Goal: Transaction & Acquisition: Purchase product/service

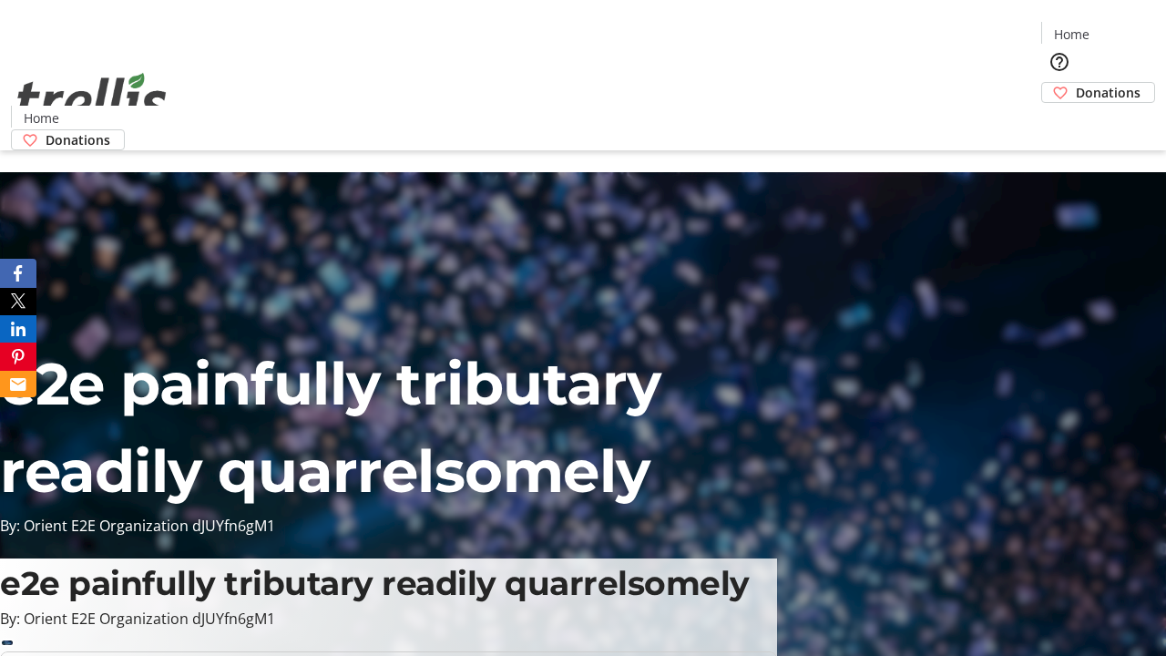
click at [1076, 83] on span "Donations" at bounding box center [1108, 92] width 65 height 19
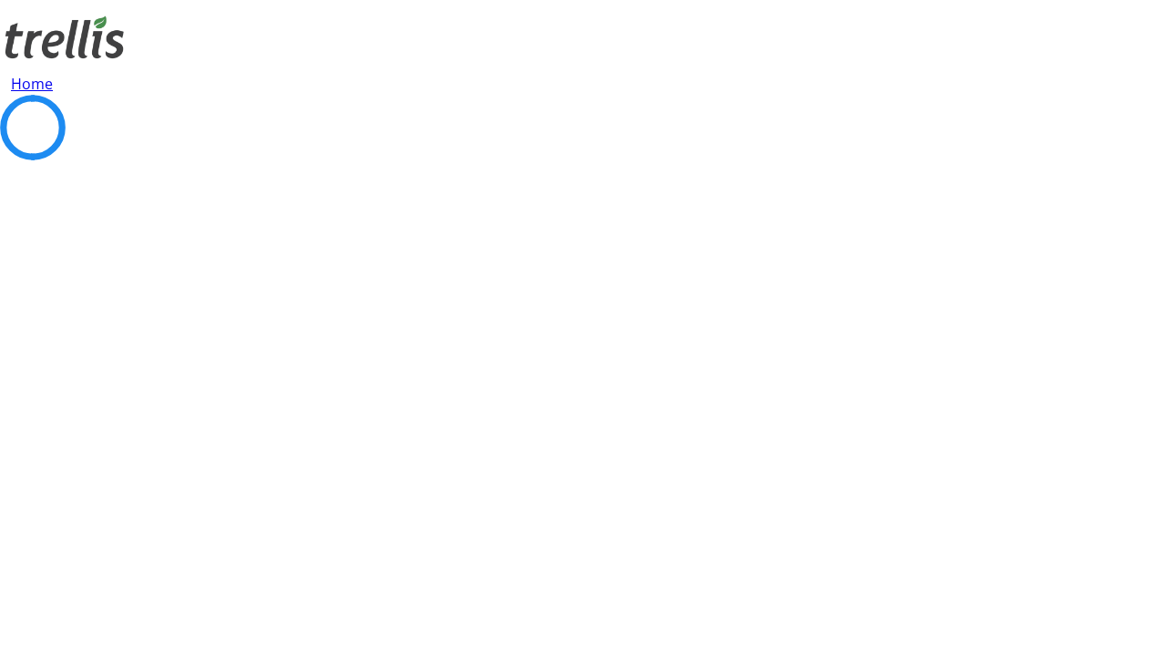
select select "CA"
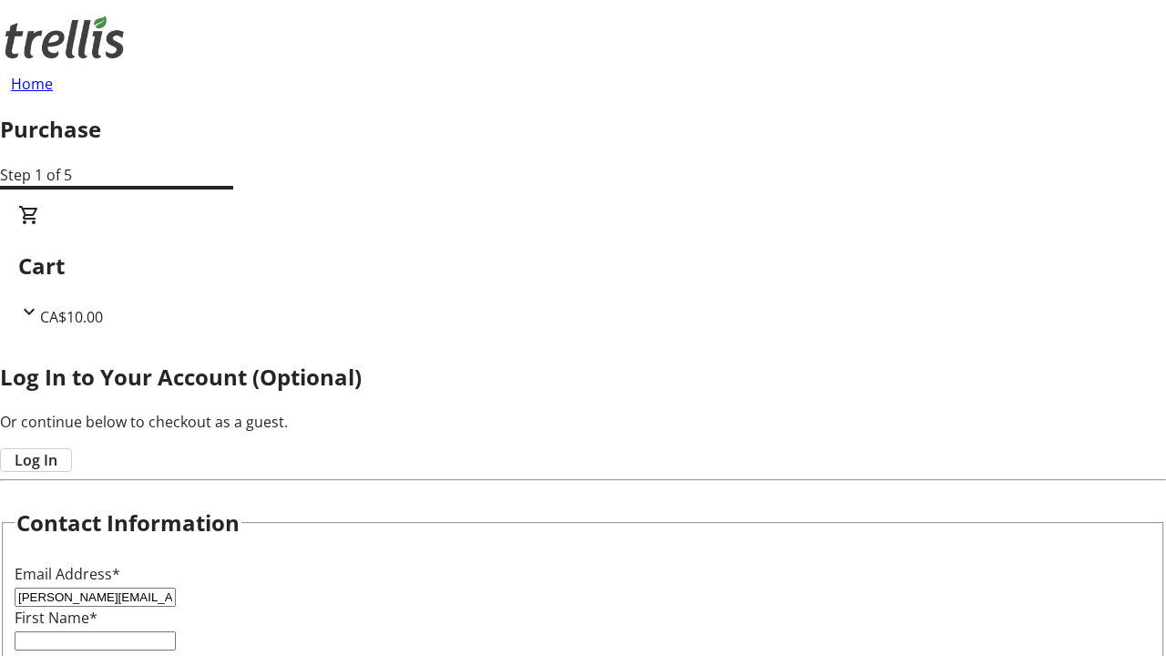
type input "[PERSON_NAME][EMAIL_ADDRESS][DOMAIN_NAME]"
type input "[PERSON_NAME]"
type input "[STREET_ADDRESS][PERSON_NAME]"
type input "Kelowna"
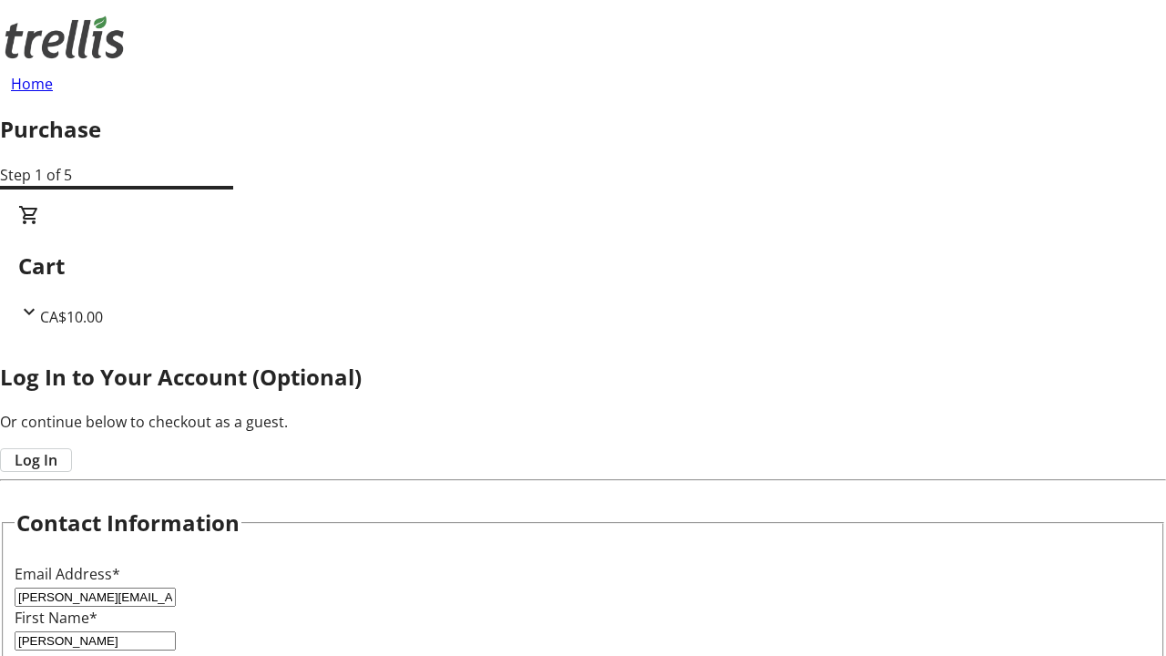
select select "BC"
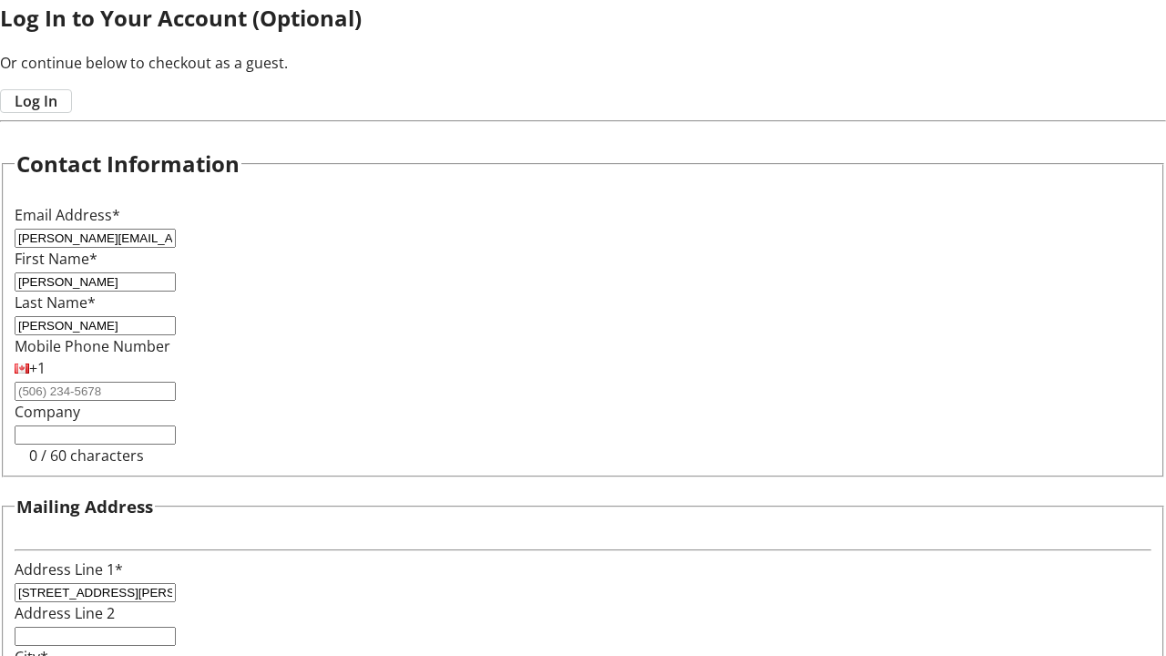
type input "Kelowna"
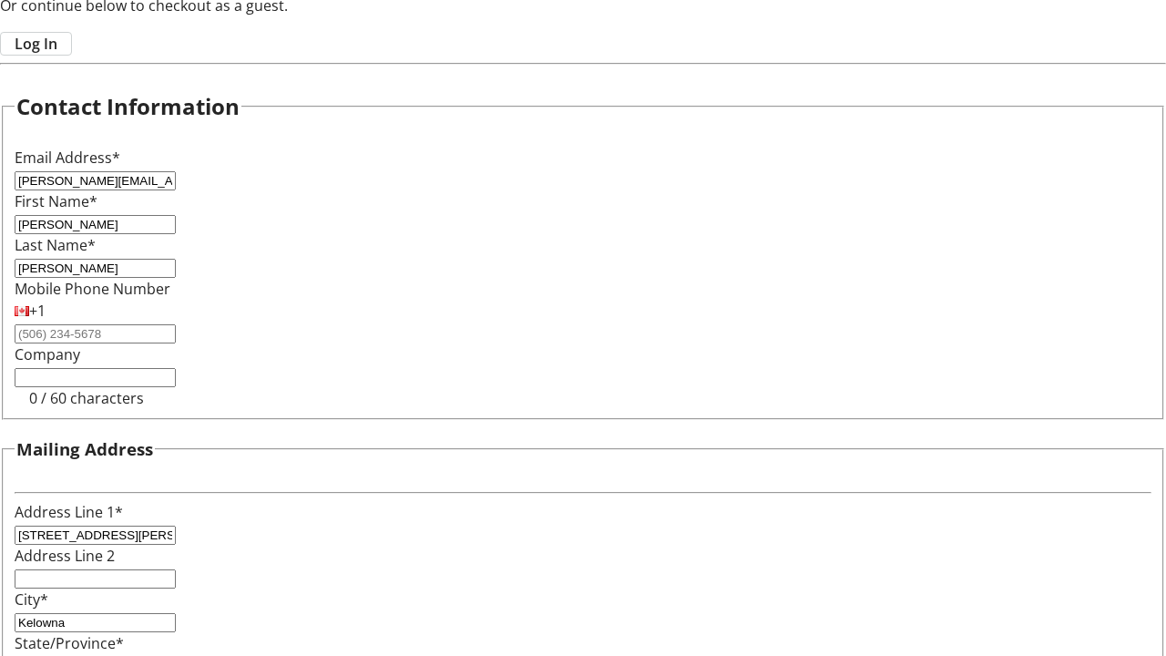
type input "V1Y 0C2"
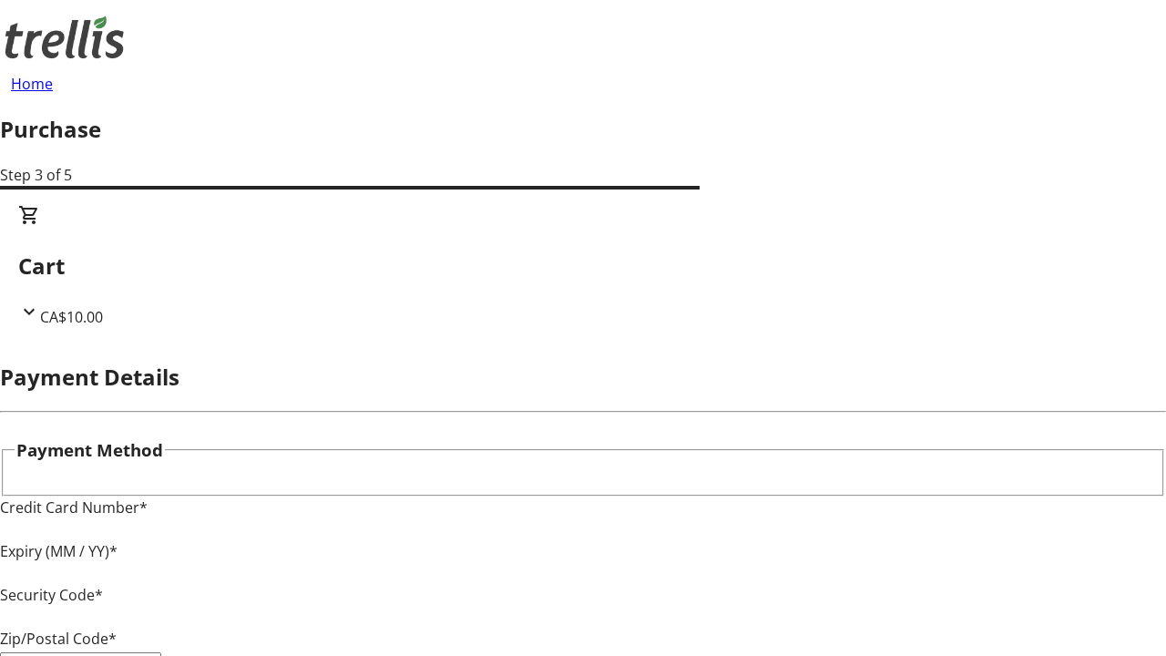
type input "V1Y 0C2"
